Goal: Information Seeking & Learning: Learn about a topic

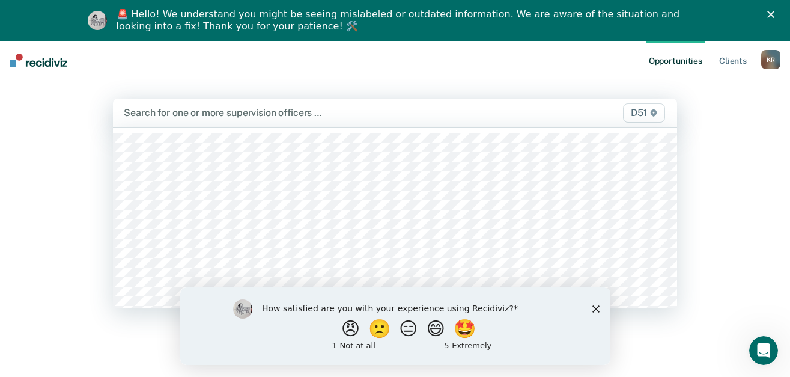
click at [205, 108] on div at bounding box center [313, 113] width 379 height 14
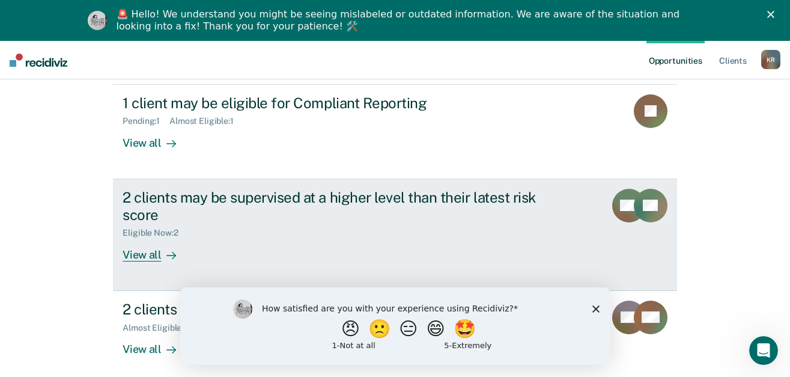
scroll to position [145, 0]
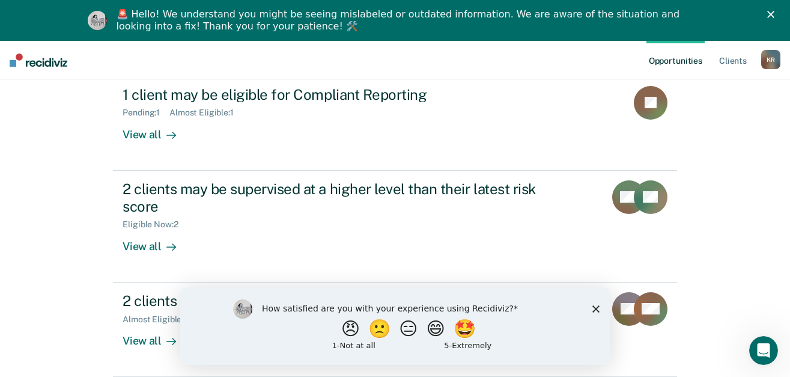
click at [598, 309] on icon "Close survey" at bounding box center [595, 308] width 7 height 7
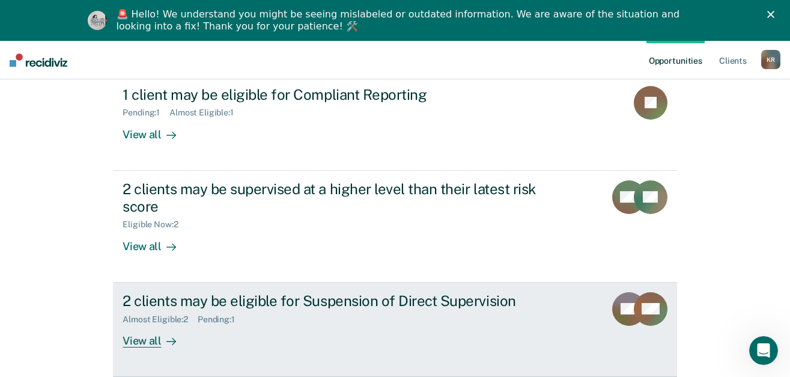
click at [142, 343] on div "View all" at bounding box center [156, 335] width 67 height 23
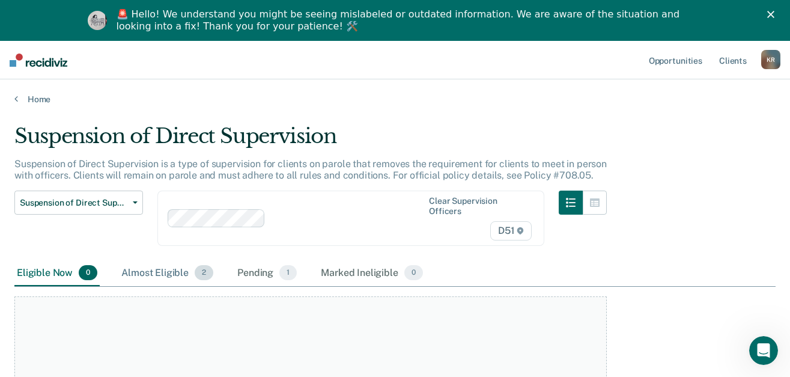
click at [157, 262] on div "Almost Eligible 2" at bounding box center [167, 273] width 97 height 26
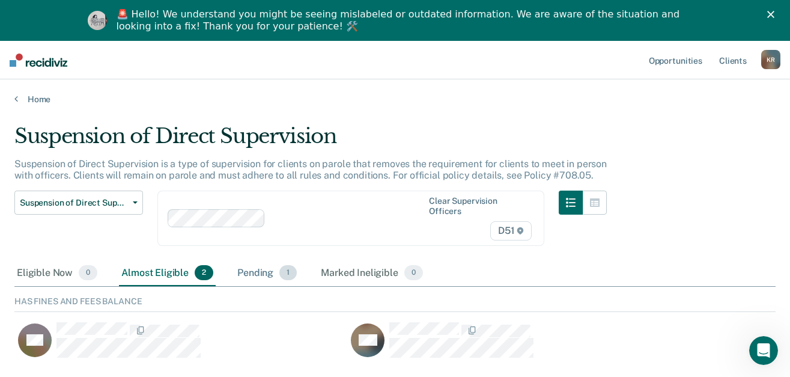
click at [290, 265] on span "1" at bounding box center [287, 273] width 17 height 16
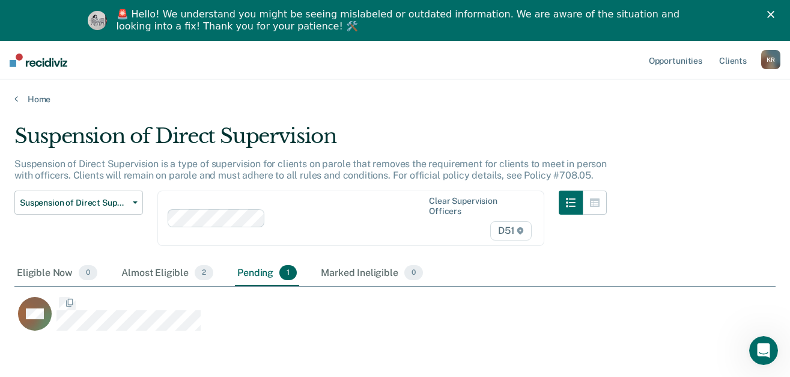
scroll to position [198, 752]
click at [732, 61] on link "Client s" at bounding box center [733, 60] width 32 height 38
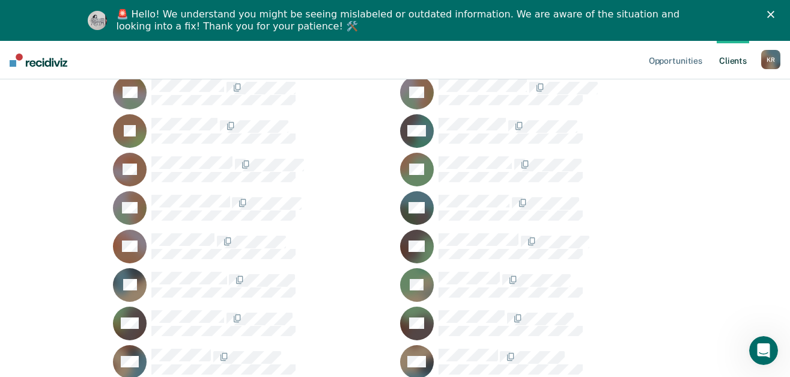
scroll to position [1382, 0]
